Goal: Find contact information: Find contact information

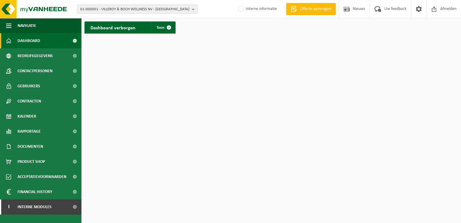
click at [192, 9] on b "button" at bounding box center [194, 9] width 5 height 8
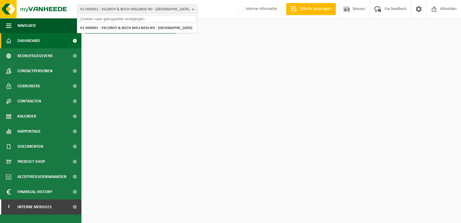
click at [174, 21] on input "text" at bounding box center [137, 19] width 118 height 8
paste input "10-880366"
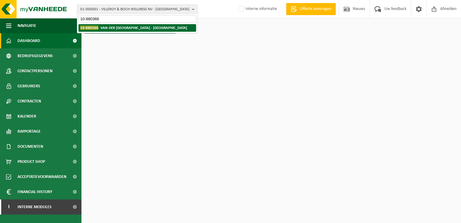
type input "10-880366"
click at [151, 26] on strong "10-880366 - VAN DER VALK HOTEL BRUGGE - OOSTKAMP - OOSTKAMP" at bounding box center [133, 27] width 107 height 5
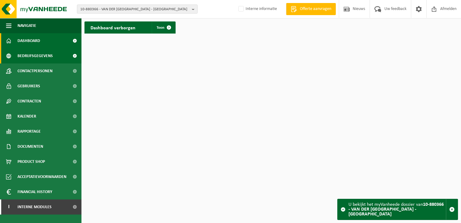
click at [38, 55] on span "Bedrijfsgegevens" at bounding box center [34, 55] width 35 height 15
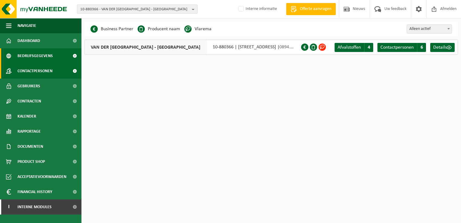
click at [47, 73] on span "Contactpersonen" at bounding box center [34, 70] width 35 height 15
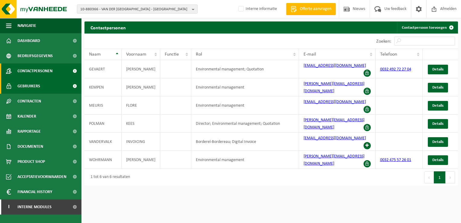
click at [35, 88] on span "Gebruikers" at bounding box center [28, 85] width 23 height 15
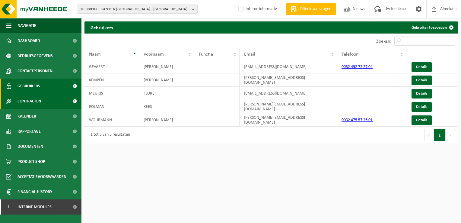
click at [35, 101] on span "Contracten" at bounding box center [29, 100] width 24 height 15
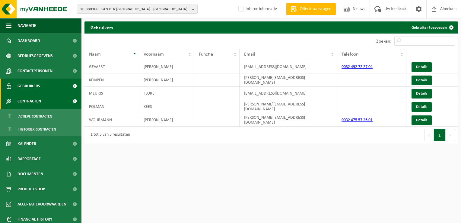
click at [38, 101] on span "Contracten" at bounding box center [29, 100] width 24 height 15
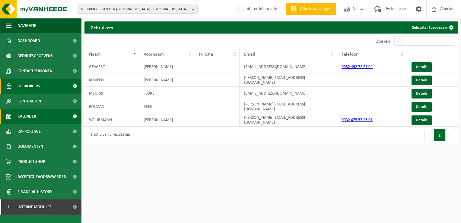
click at [35, 117] on span "Kalender" at bounding box center [26, 116] width 19 height 15
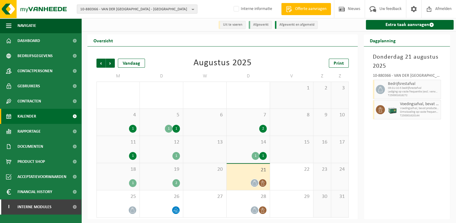
scroll to position [1, 0]
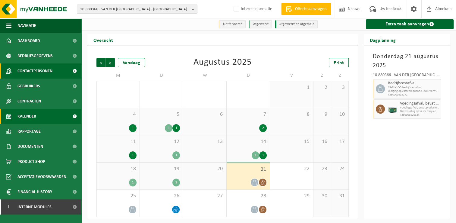
click at [31, 69] on span "Contactpersonen" at bounding box center [34, 70] width 35 height 15
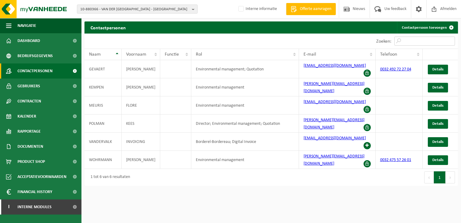
click at [421, 41] on input "Zoeken:" at bounding box center [424, 40] width 61 height 9
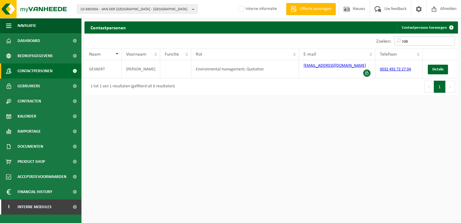
type input "rob"
drag, startPoint x: 345, startPoint y: 66, endPoint x: 299, endPoint y: 67, distance: 45.6
click at [299, 67] on td "td@brugge.valk.com" at bounding box center [337, 69] width 77 height 18
drag, startPoint x: 299, startPoint y: 67, endPoint x: 324, endPoint y: 66, distance: 25.3
copy link "td@brugge.valk.com"
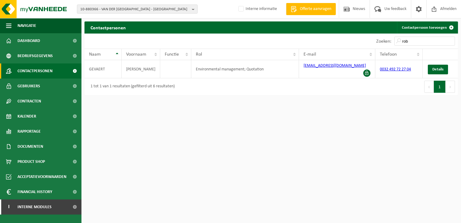
click at [317, 160] on html "10-880366 - VAN DER VALK HOTEL BRUGGE - OOSTKAMP - OOSTKAMP 10-935328 - VAN DER…" at bounding box center [230, 111] width 461 height 223
click at [23, 40] on span "Dashboard" at bounding box center [28, 40] width 23 height 15
